Goal: Transaction & Acquisition: Subscribe to service/newsletter

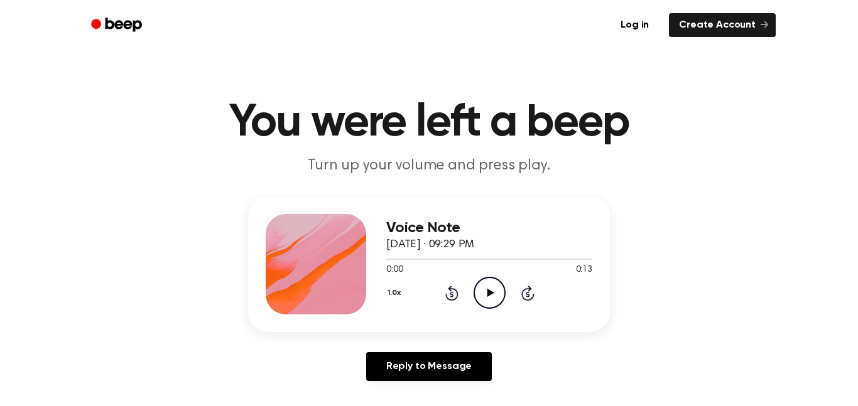
click at [495, 278] on circle at bounding box center [489, 293] width 31 height 31
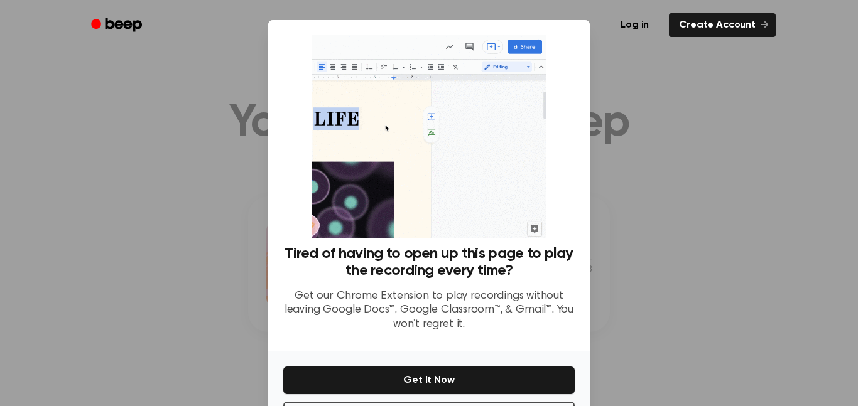
scroll to position [51, 0]
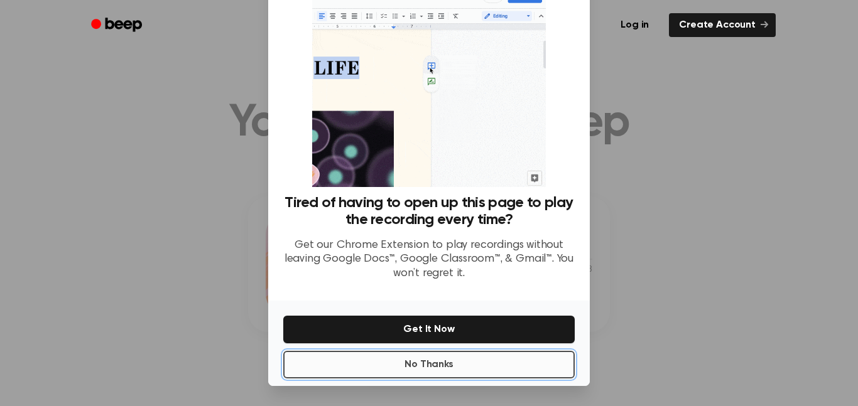
click at [460, 371] on button "No Thanks" at bounding box center [428, 365] width 291 height 28
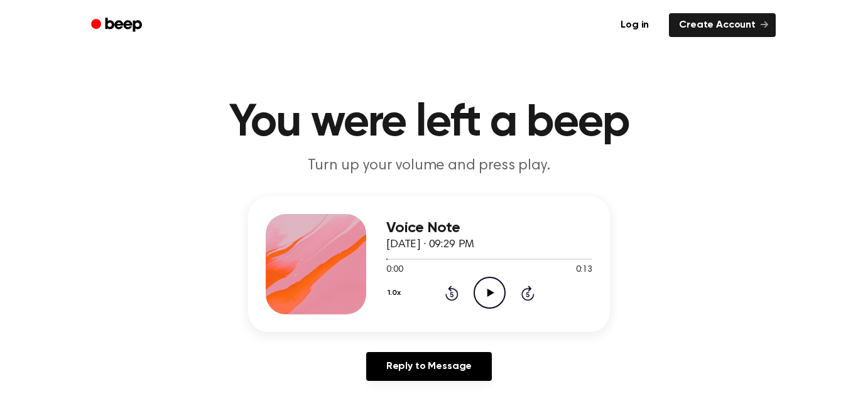
click at [460, 371] on link "Reply to Message" at bounding box center [429, 366] width 126 height 29
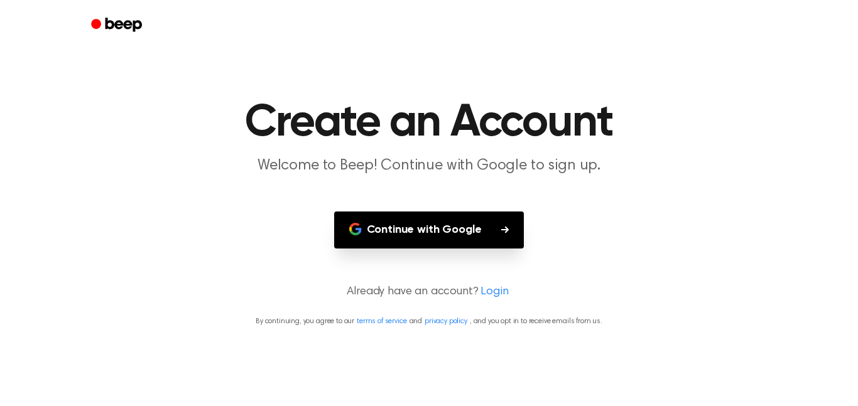
click at [527, 202] on main "Create an Account Welcome to Beep! Continue with Google to sign up. Continue wi…" at bounding box center [429, 203] width 858 height 406
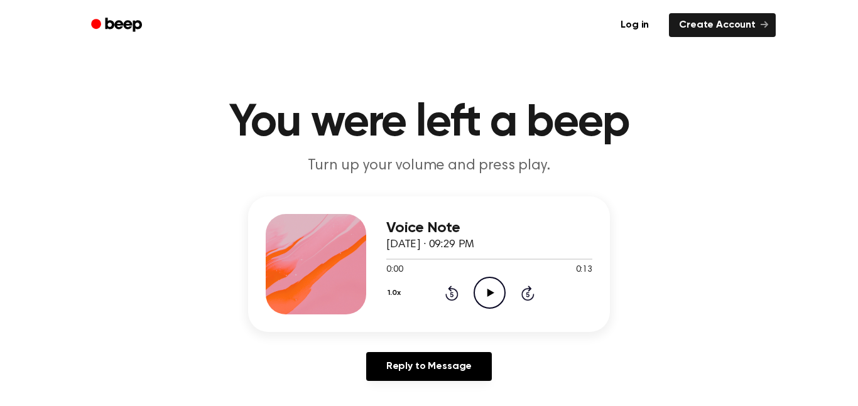
click at [479, 284] on icon "Play Audio" at bounding box center [489, 293] width 32 height 32
